Goal: Information Seeking & Learning: Learn about a topic

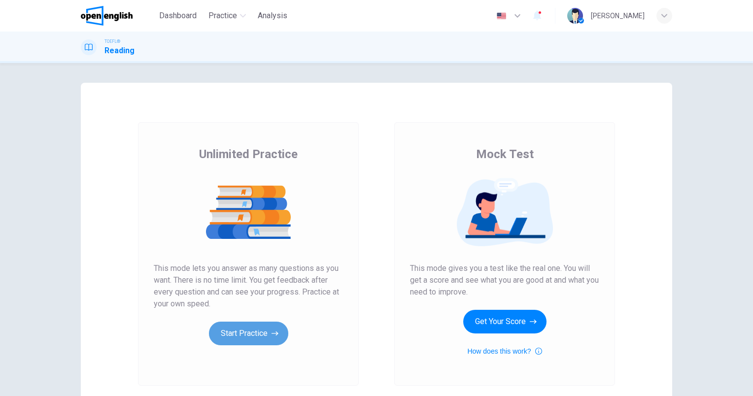
click at [242, 335] on button "Start Practice" at bounding box center [248, 334] width 79 height 24
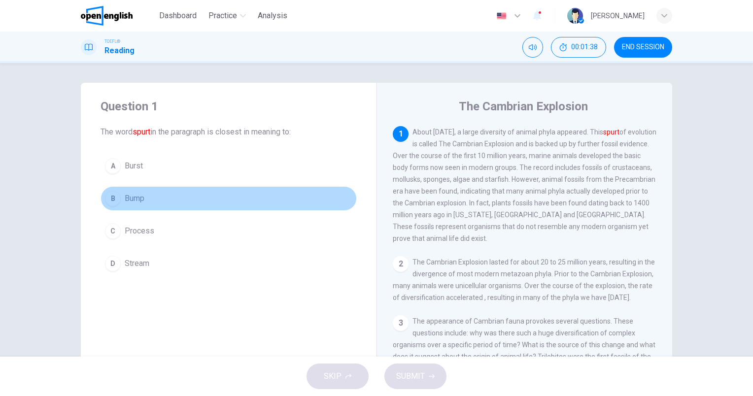
click at [134, 202] on span "Bump" at bounding box center [135, 199] width 20 height 12
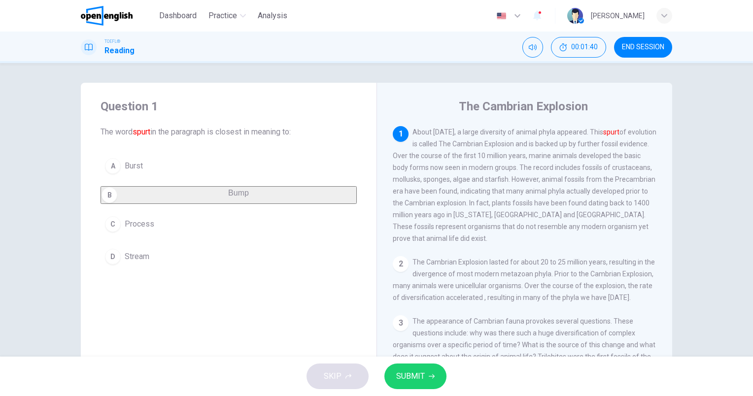
click at [405, 379] on span "SUBMIT" at bounding box center [410, 377] width 29 height 14
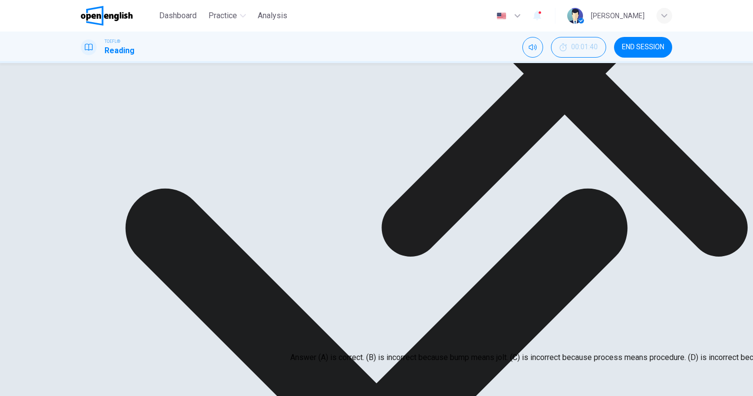
click at [467, 257] on icon at bounding box center [564, 74] width 366 height 366
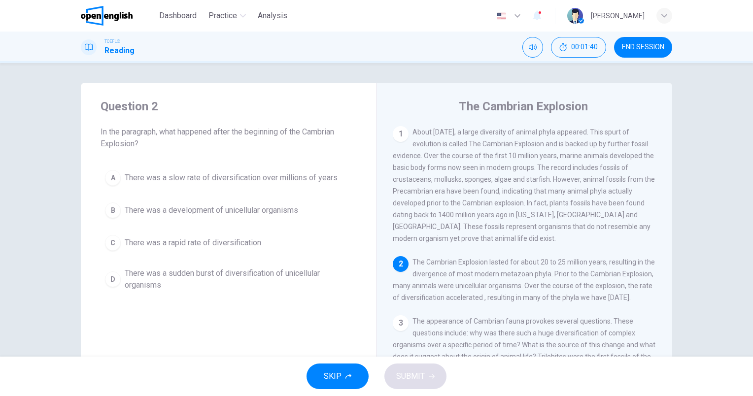
scroll to position [10, 0]
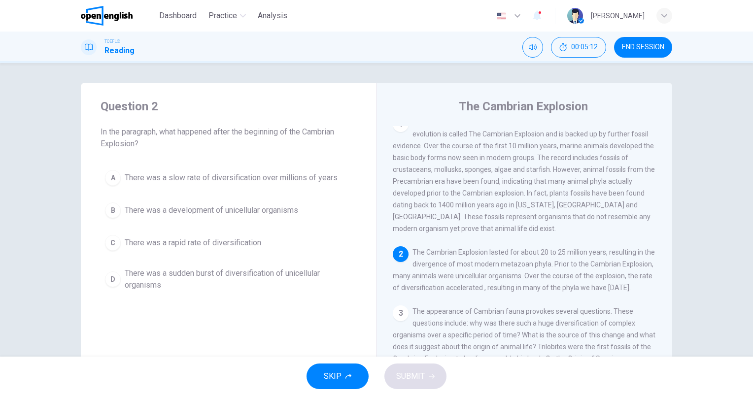
click at [210, 221] on button "B There was a development of unicellular organisms" at bounding box center [229, 210] width 256 height 25
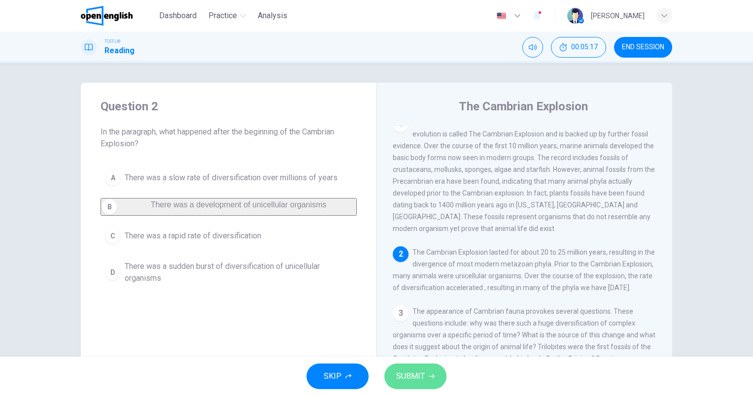
click at [415, 373] on span "SUBMIT" at bounding box center [410, 377] width 29 height 14
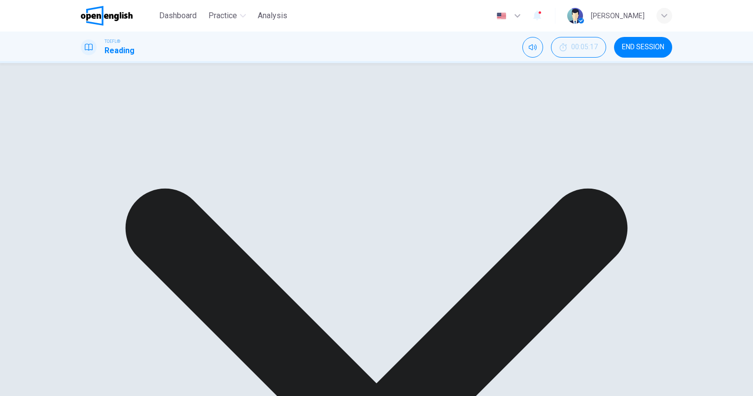
scroll to position [49, 0]
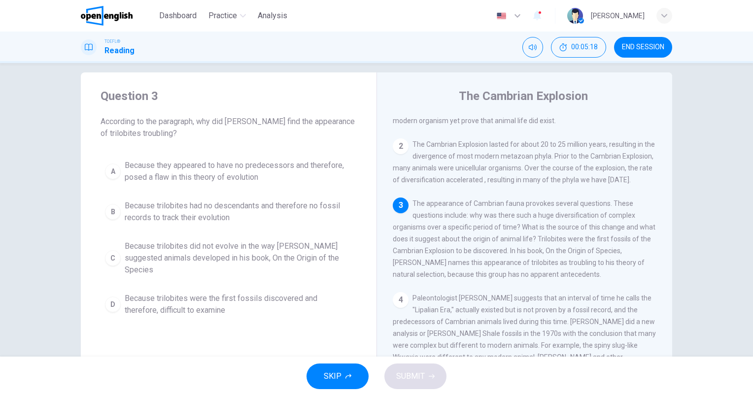
scroll to position [0, 0]
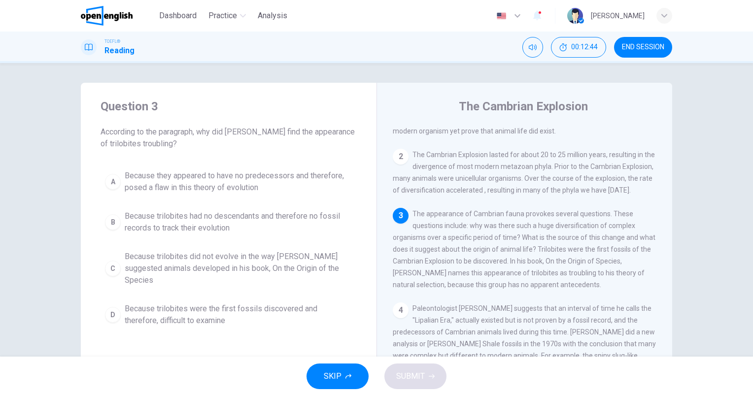
click at [229, 303] on span "Because trilobites were the first fossils discovered and therefore, difficult t…" at bounding box center [239, 315] width 228 height 24
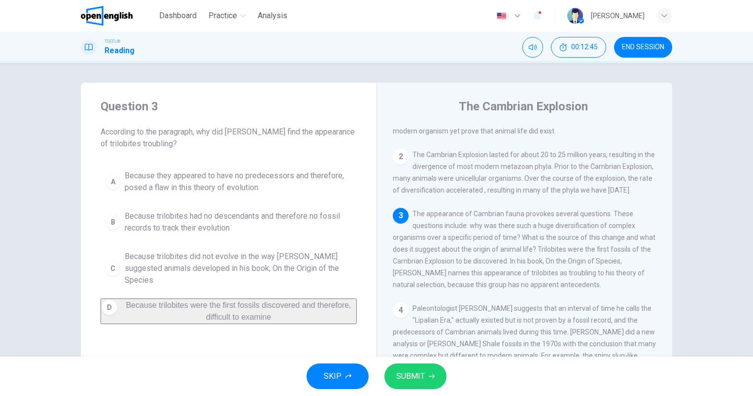
click at [409, 380] on span "SUBMIT" at bounding box center [410, 377] width 29 height 14
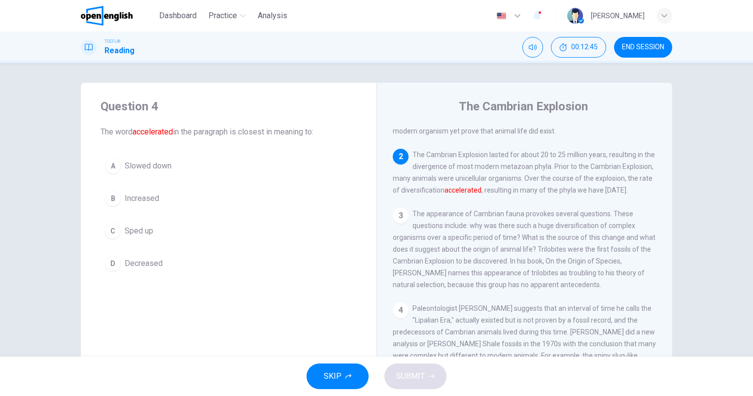
scroll to position [134, 0]
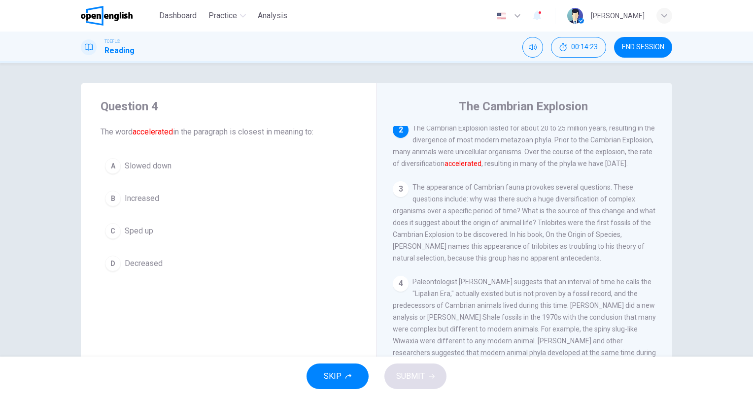
click at [132, 231] on span "Sped up" at bounding box center [139, 231] width 29 height 12
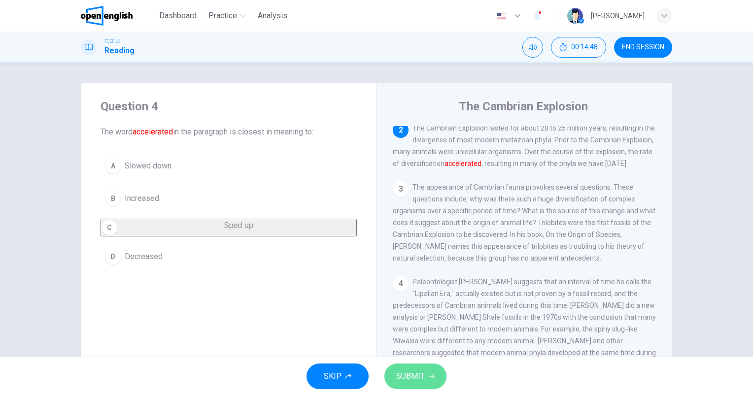
click at [416, 375] on span "SUBMIT" at bounding box center [410, 377] width 29 height 14
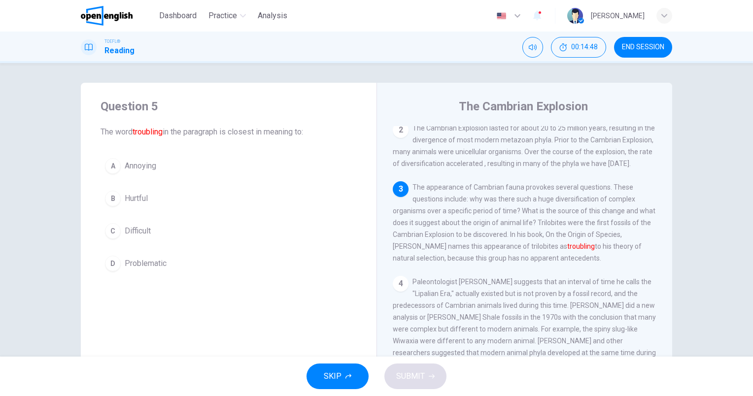
scroll to position [207, 0]
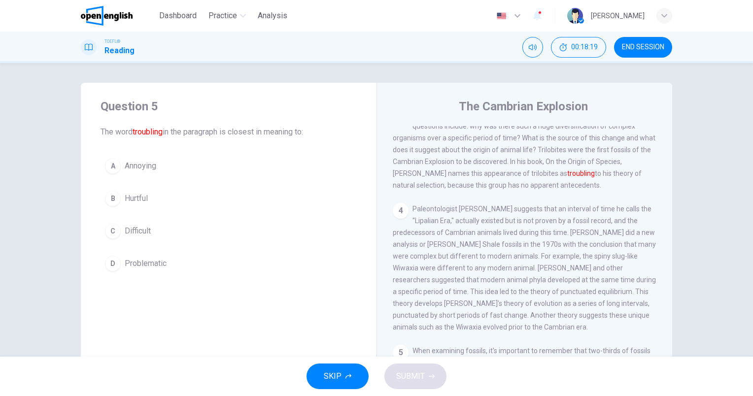
click at [138, 264] on span "Problematic" at bounding box center [146, 264] width 42 height 12
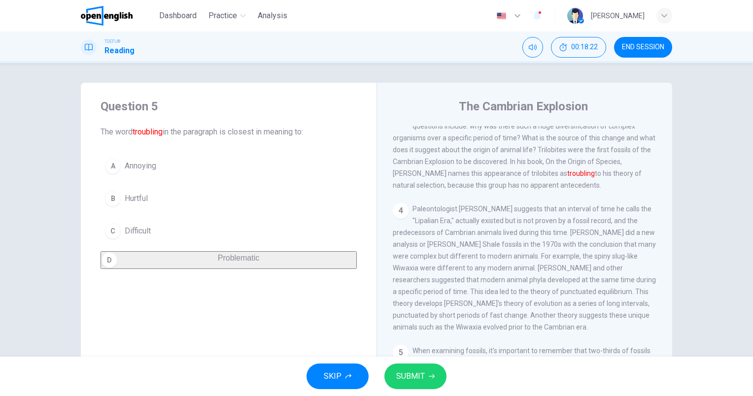
click at [418, 373] on span "SUBMIT" at bounding box center [410, 377] width 29 height 14
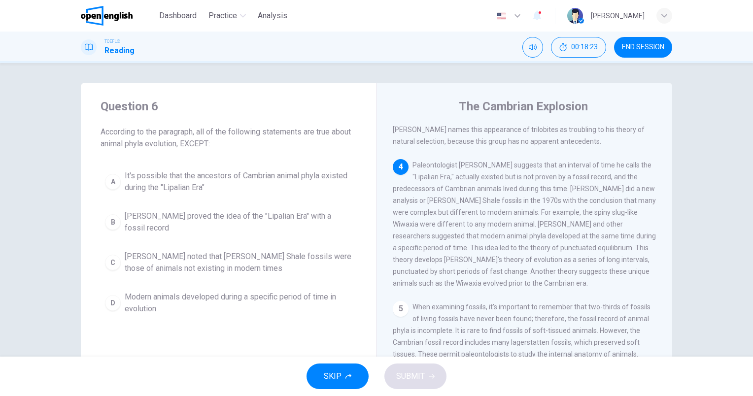
scroll to position [254, 0]
click at [198, 255] on span "[PERSON_NAME] noted that [PERSON_NAME] Shale fossils were those of animals not …" at bounding box center [239, 263] width 228 height 24
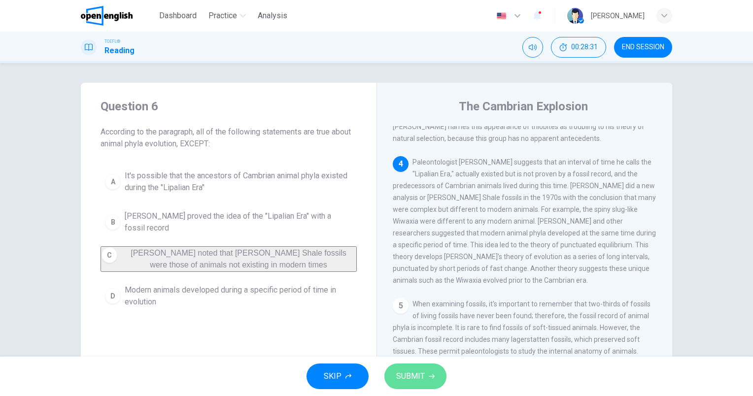
click at [438, 377] on button "SUBMIT" at bounding box center [415, 377] width 62 height 26
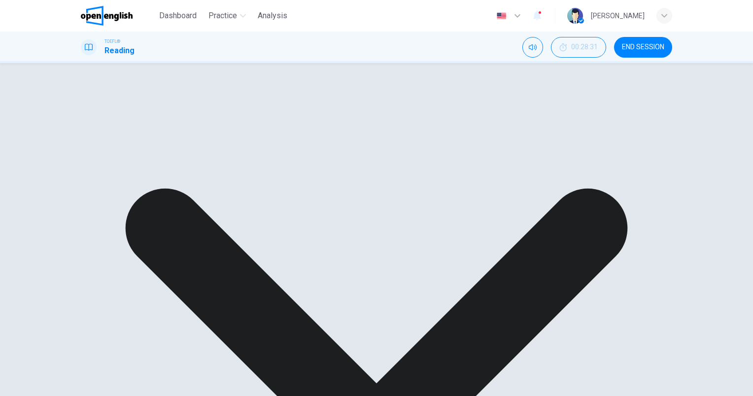
scroll to position [0, 0]
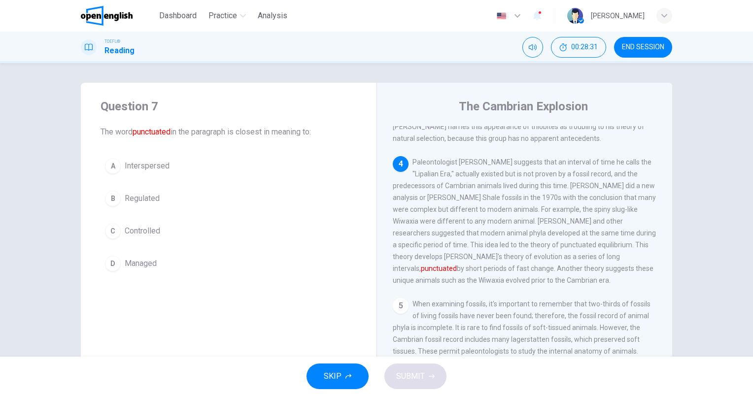
scroll to position [304, 0]
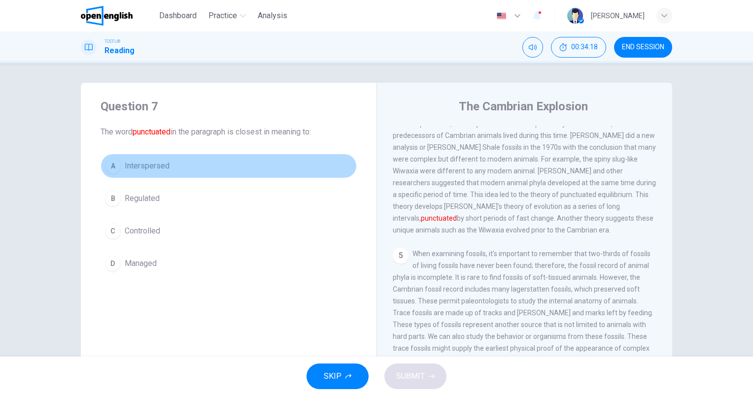
click at [143, 168] on span "Interspersed" at bounding box center [147, 166] width 45 height 12
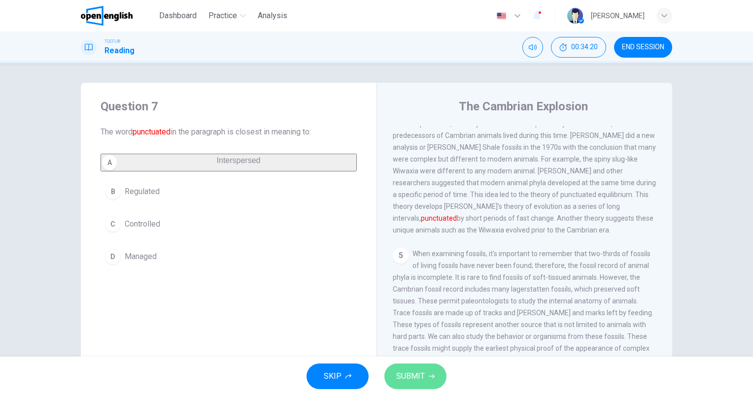
click at [430, 382] on button "SUBMIT" at bounding box center [415, 377] width 62 height 26
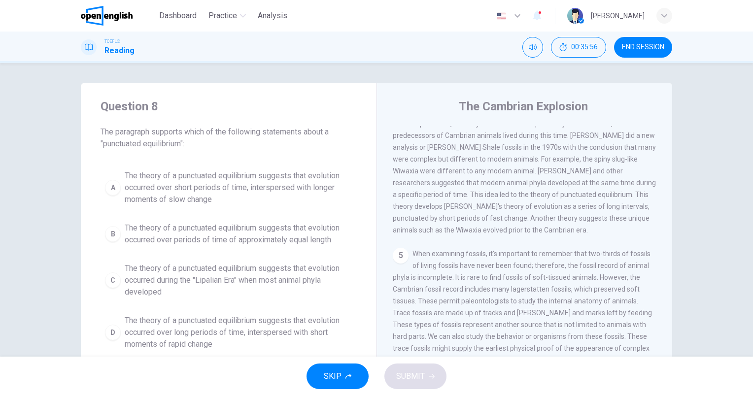
click at [156, 335] on span "The theory of a punctuated equilibrium suggests that evolution occurred over lo…" at bounding box center [239, 332] width 228 height 35
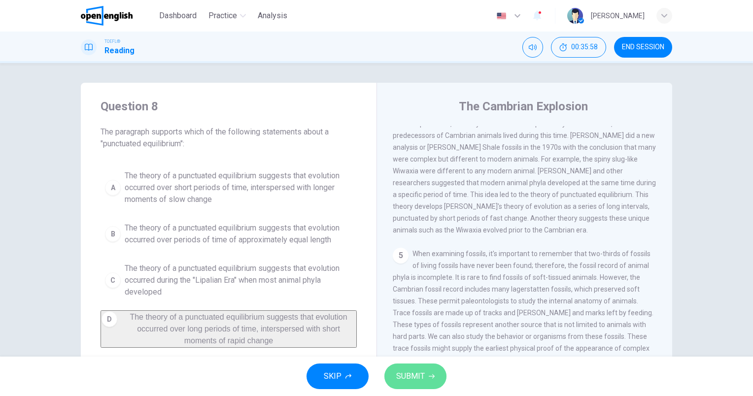
click at [412, 372] on span "SUBMIT" at bounding box center [410, 377] width 29 height 14
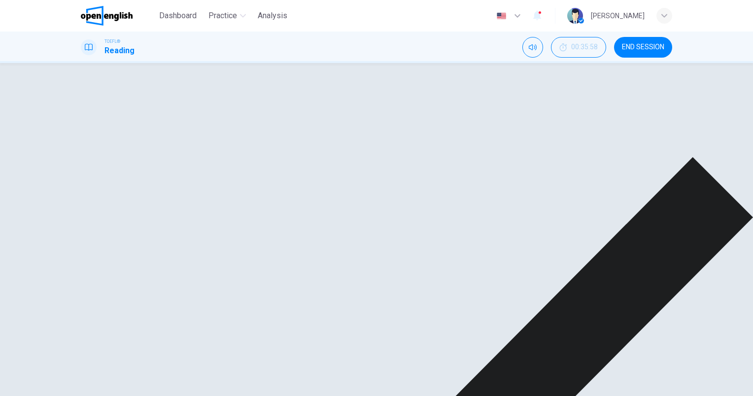
scroll to position [353, 0]
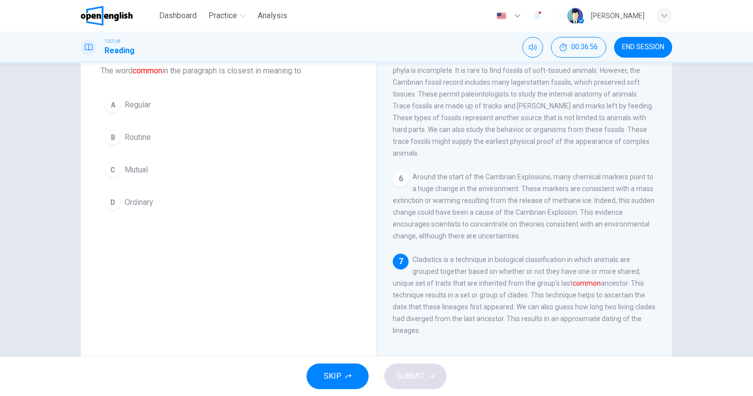
scroll to position [68, 0]
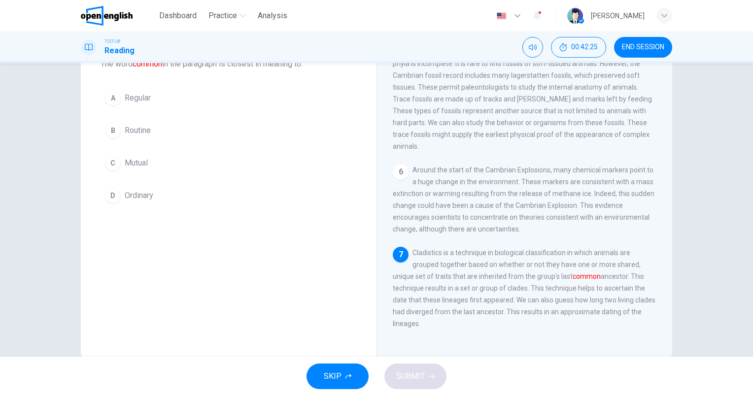
click at [121, 101] on button "A Regular" at bounding box center [229, 98] width 256 height 25
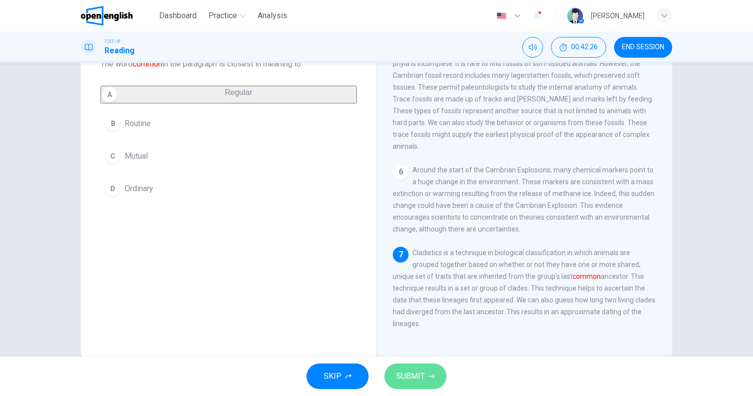
click at [408, 382] on span "SUBMIT" at bounding box center [410, 377] width 29 height 14
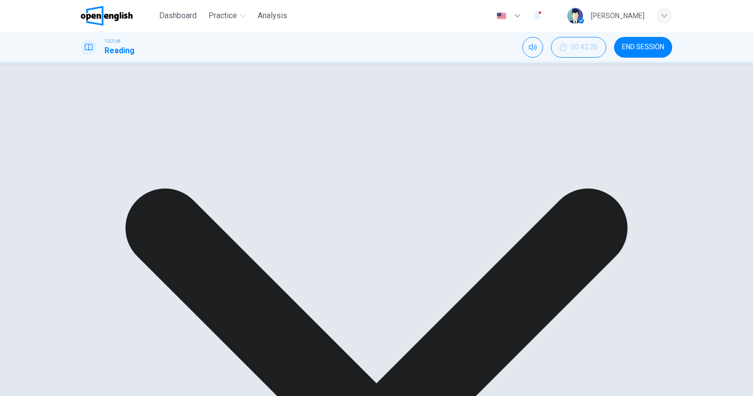
scroll to position [19, 0]
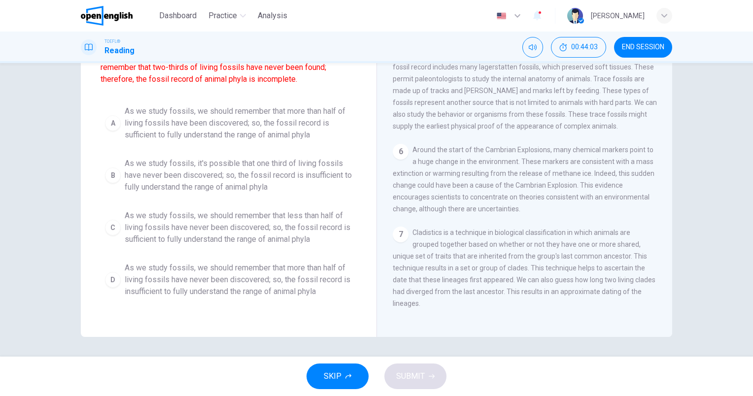
scroll to position [39, 0]
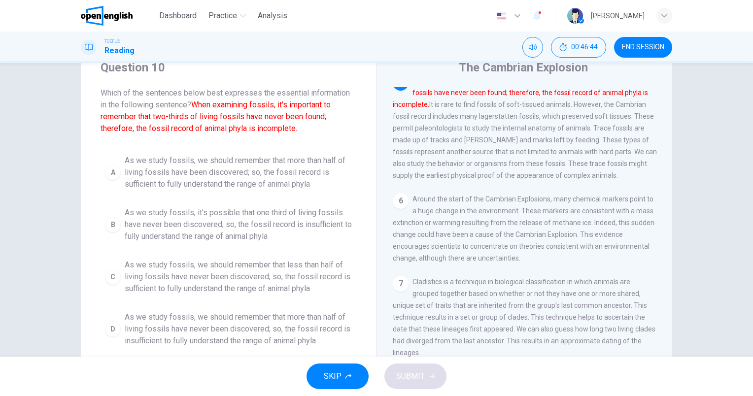
click at [223, 317] on span "As we study fossils, we should remember that more than half of living fossils h…" at bounding box center [239, 329] width 228 height 35
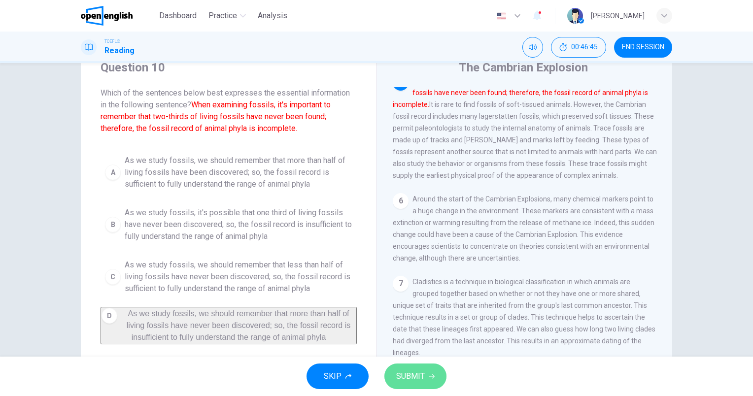
click at [405, 375] on span "SUBMIT" at bounding box center [410, 377] width 29 height 14
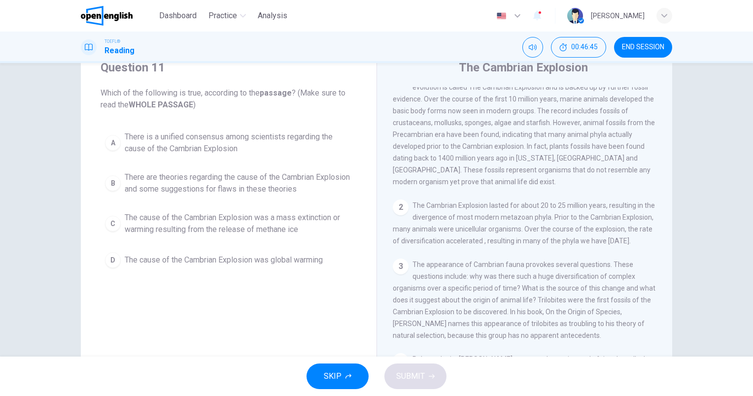
scroll to position [0, 0]
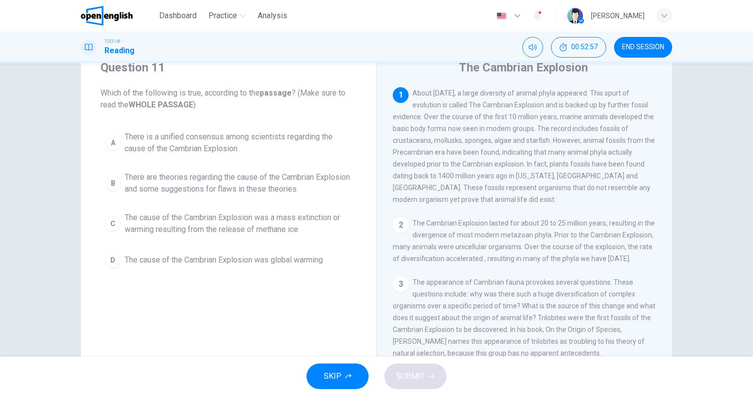
click at [269, 260] on span "The cause of the Cambrian Explosion was global warming" at bounding box center [224, 260] width 198 height 12
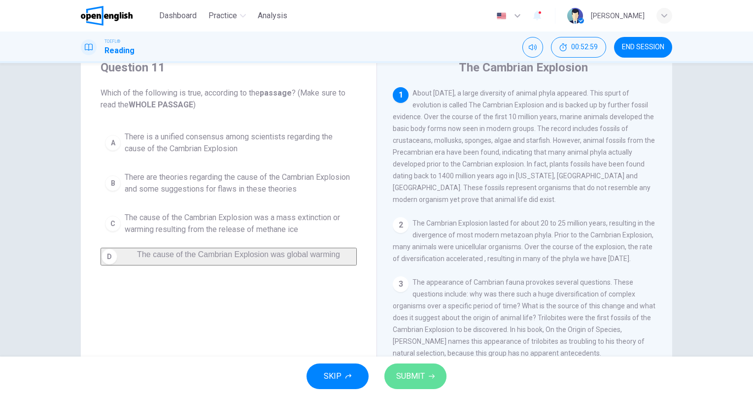
click at [412, 385] on button "SUBMIT" at bounding box center [415, 377] width 62 height 26
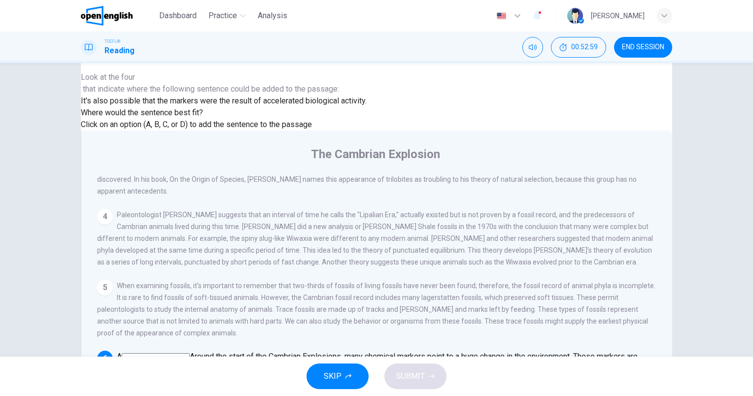
scroll to position [486, 0]
click at [284, 377] on input at bounding box center [250, 381] width 68 height 9
click at [413, 375] on span "SUBMIT" at bounding box center [410, 377] width 29 height 14
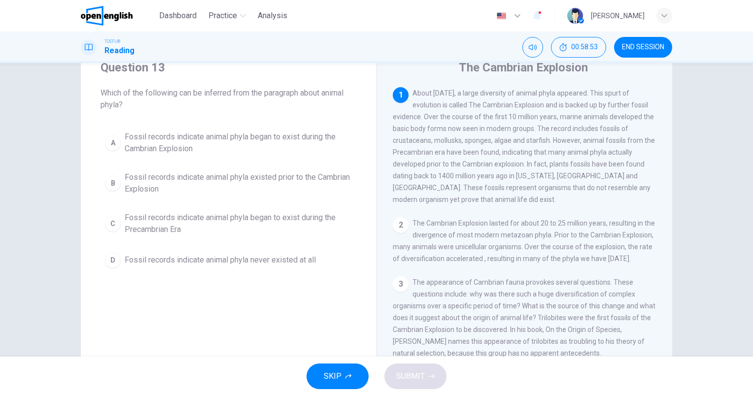
click at [265, 262] on span "Fossil records indicate animal phyla never existed at all" at bounding box center [220, 260] width 191 height 12
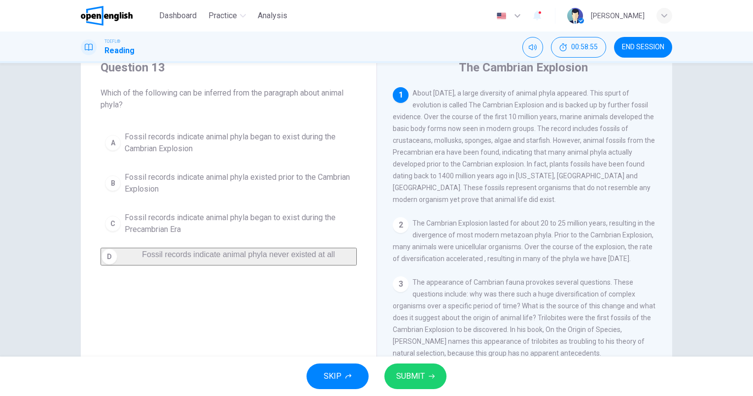
click at [430, 380] on button "SUBMIT" at bounding box center [415, 377] width 62 height 26
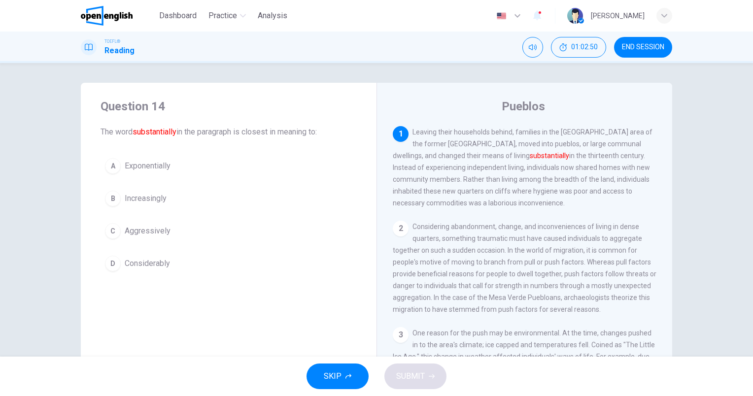
click at [150, 267] on span "Considerably" at bounding box center [147, 264] width 45 height 12
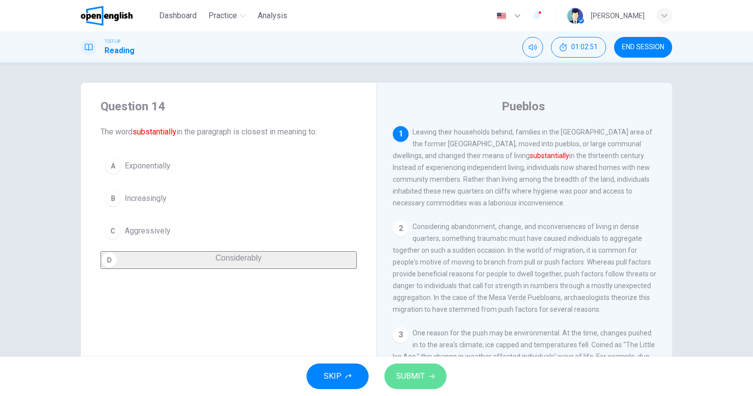
click at [425, 371] on button "SUBMIT" at bounding box center [415, 377] width 62 height 26
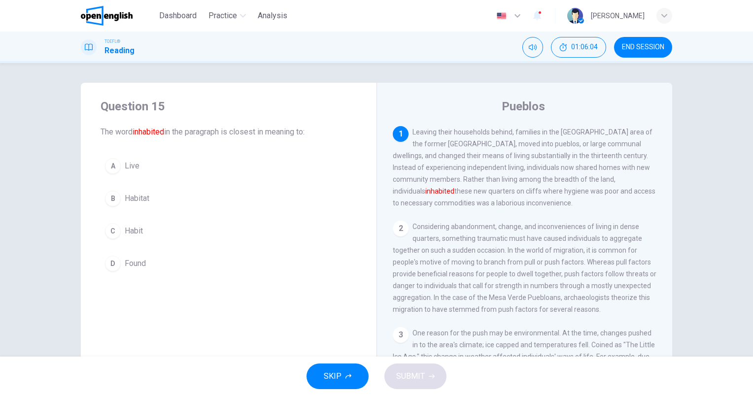
click at [125, 200] on span "Habitat" at bounding box center [137, 199] width 25 height 12
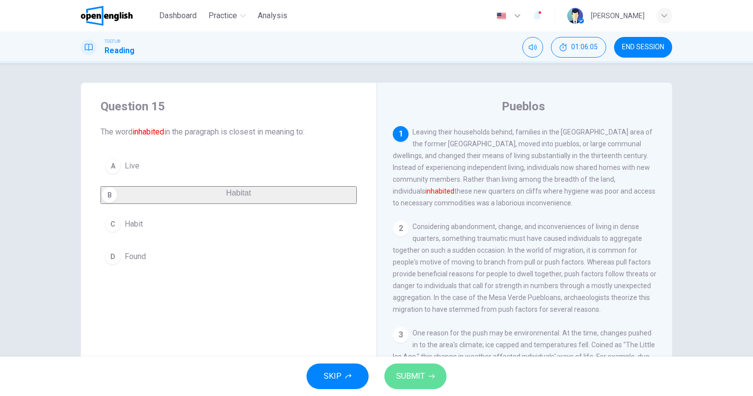
click at [413, 375] on span "SUBMIT" at bounding box center [410, 377] width 29 height 14
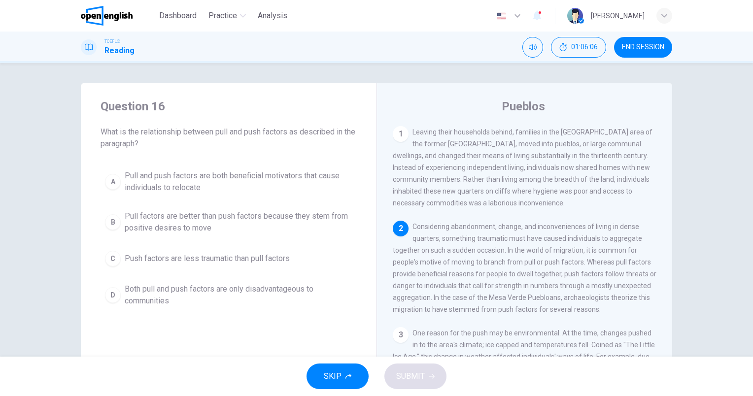
scroll to position [10, 0]
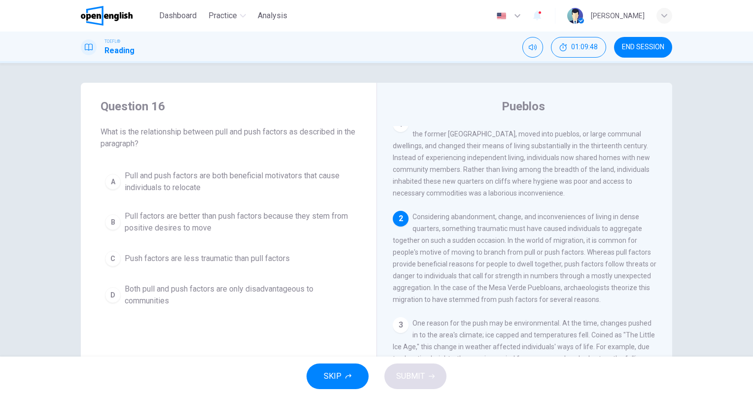
click at [160, 205] on div "A Pull and push factors are both beneficial motivators that cause individuals t…" at bounding box center [229, 239] width 256 height 146
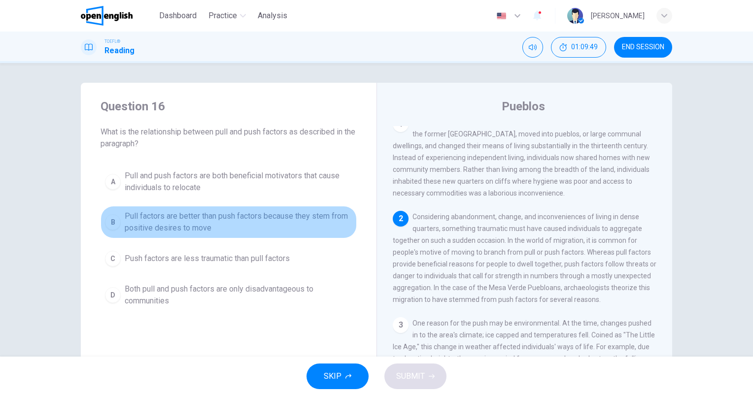
click at [164, 220] on span "Pull factors are better than push factors because they stem from positive desir…" at bounding box center [239, 222] width 228 height 24
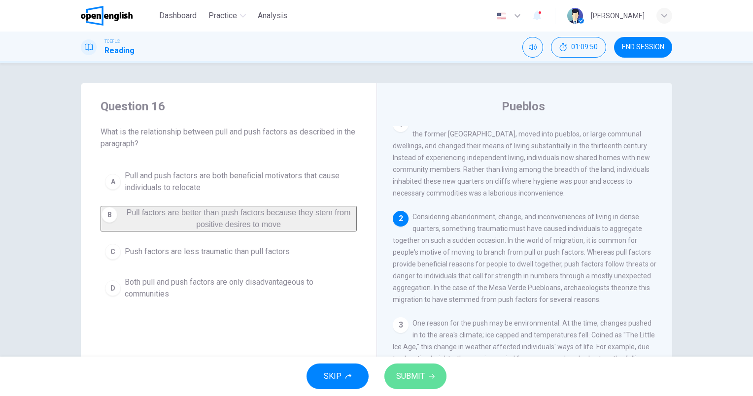
click at [416, 379] on span "SUBMIT" at bounding box center [410, 377] width 29 height 14
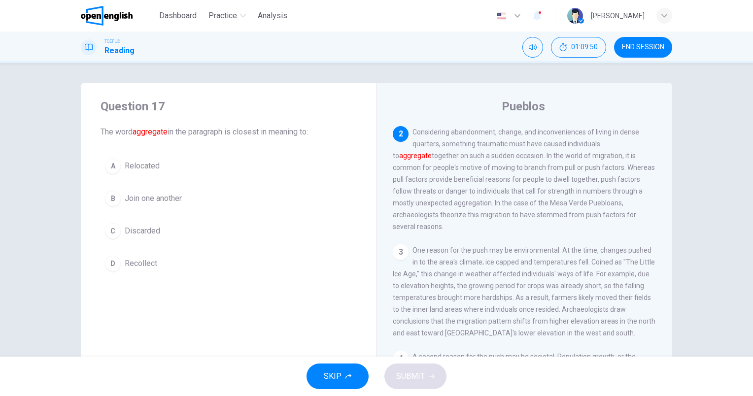
scroll to position [97, 0]
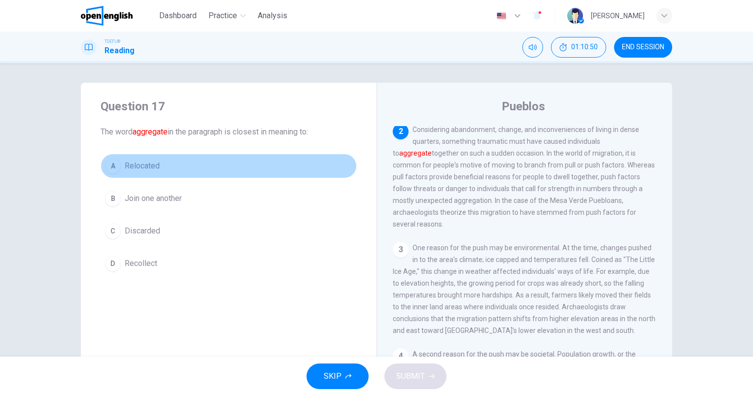
click at [156, 168] on span "Relocated" at bounding box center [142, 166] width 35 height 12
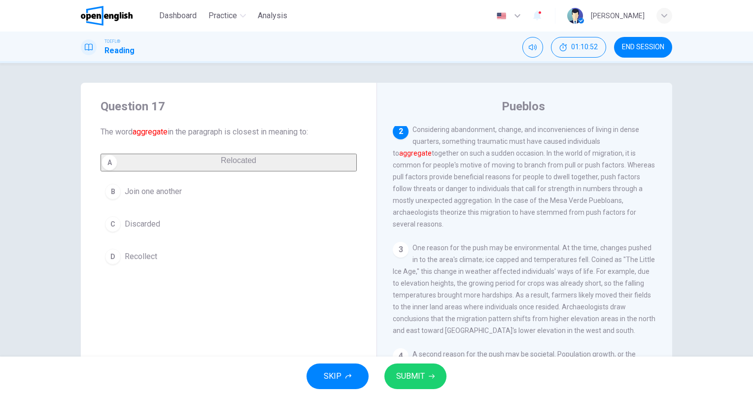
click at [410, 375] on span "SUBMIT" at bounding box center [410, 377] width 29 height 14
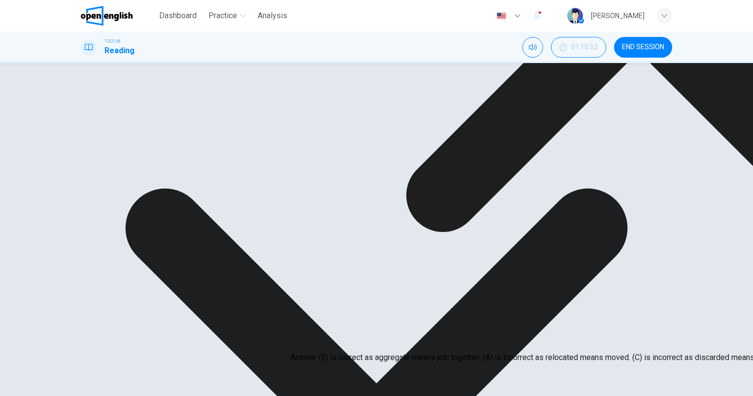
click at [465, 293] on icon at bounding box center [638, 0] width 697 height 697
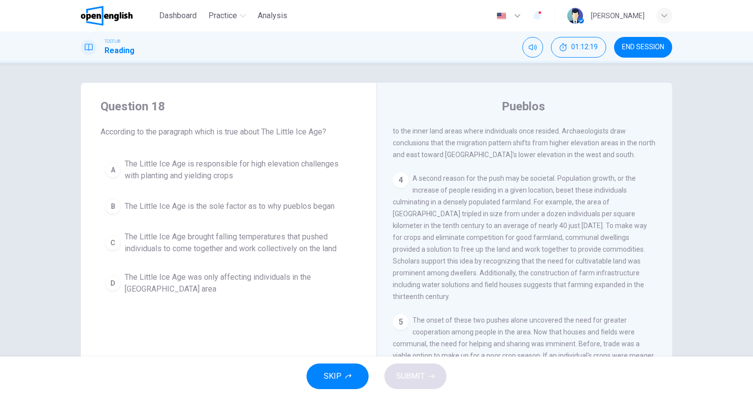
scroll to position [116, 0]
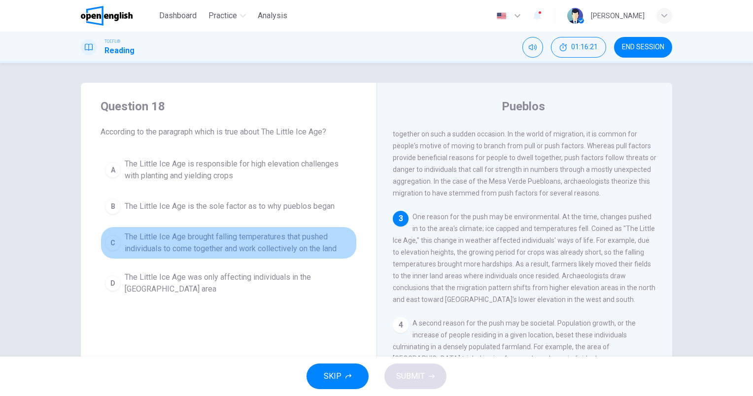
click at [238, 241] on span "The Little Ice Age brought falling temperatures that pushed individuals to come…" at bounding box center [239, 243] width 228 height 24
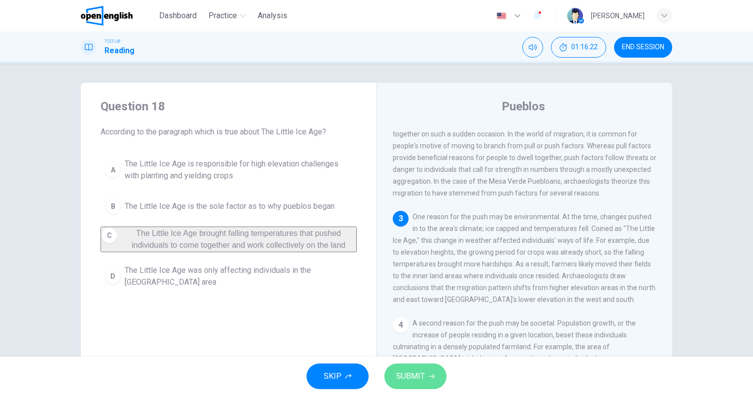
click at [418, 370] on span "SUBMIT" at bounding box center [410, 377] width 29 height 14
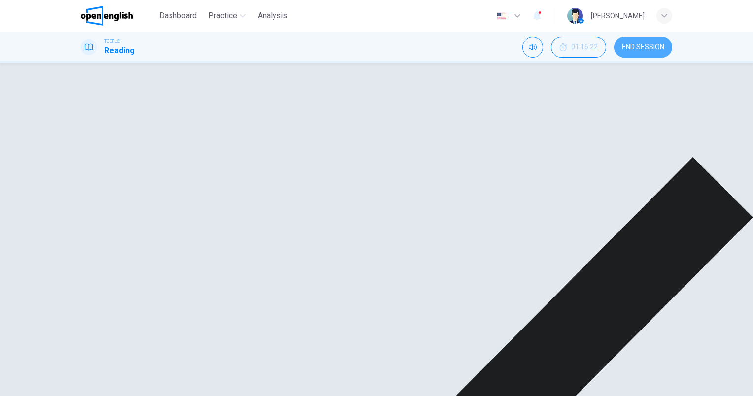
click at [642, 46] on span "END SESSION" at bounding box center [643, 47] width 42 height 8
